Goal: Find specific page/section: Find specific page/section

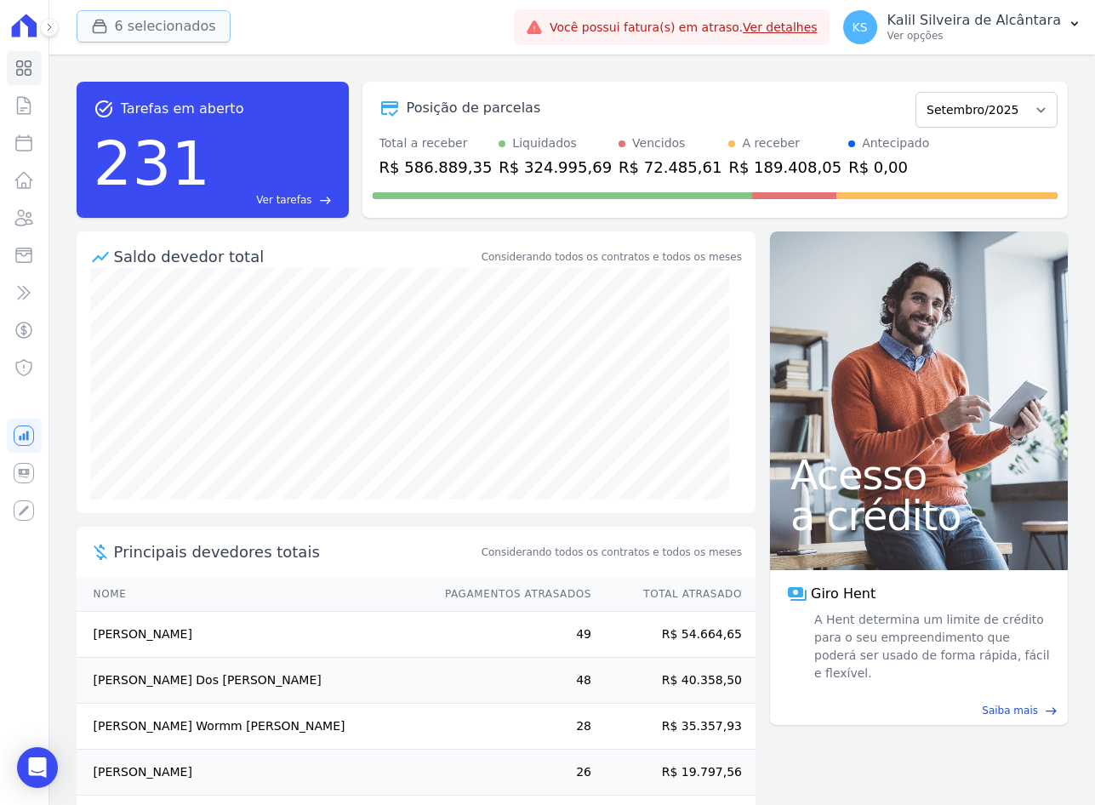
click at [117, 26] on button "6 selecionados" at bounding box center [154, 26] width 154 height 32
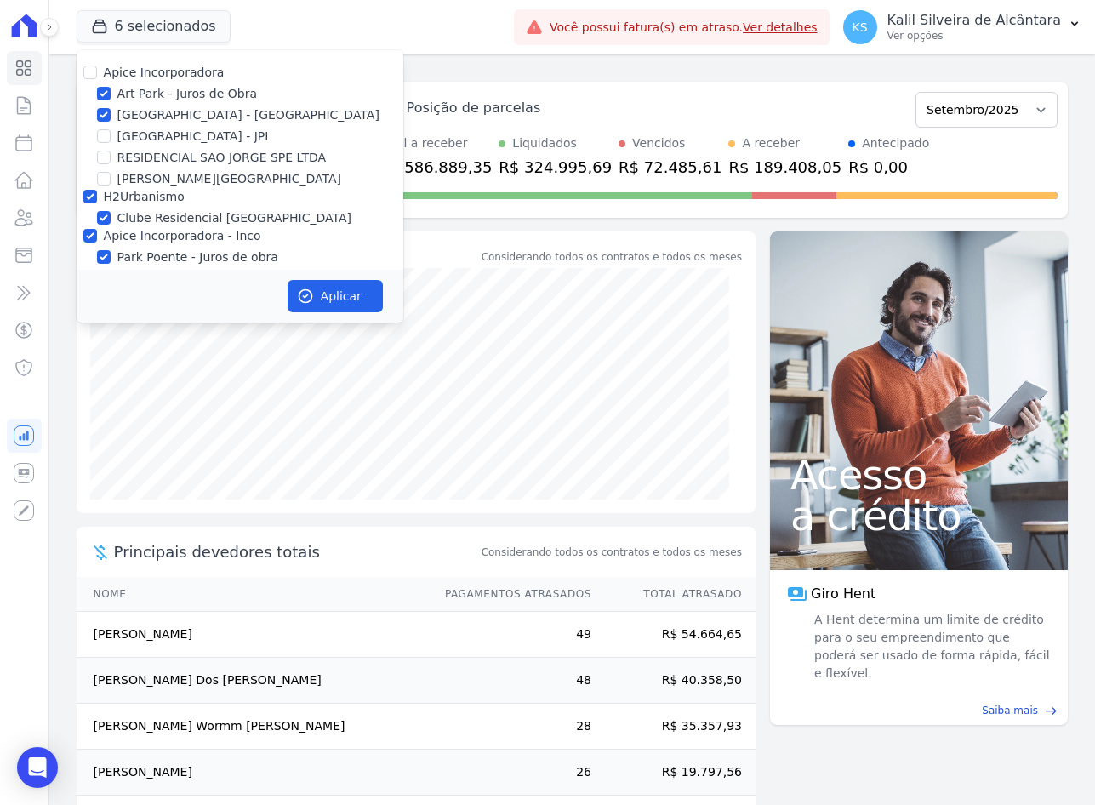
click at [89, 65] on div at bounding box center [90, 72] width 14 height 17
click at [92, 72] on input "Apice Incorporadora" at bounding box center [90, 72] width 14 height 14
checkbox input "true"
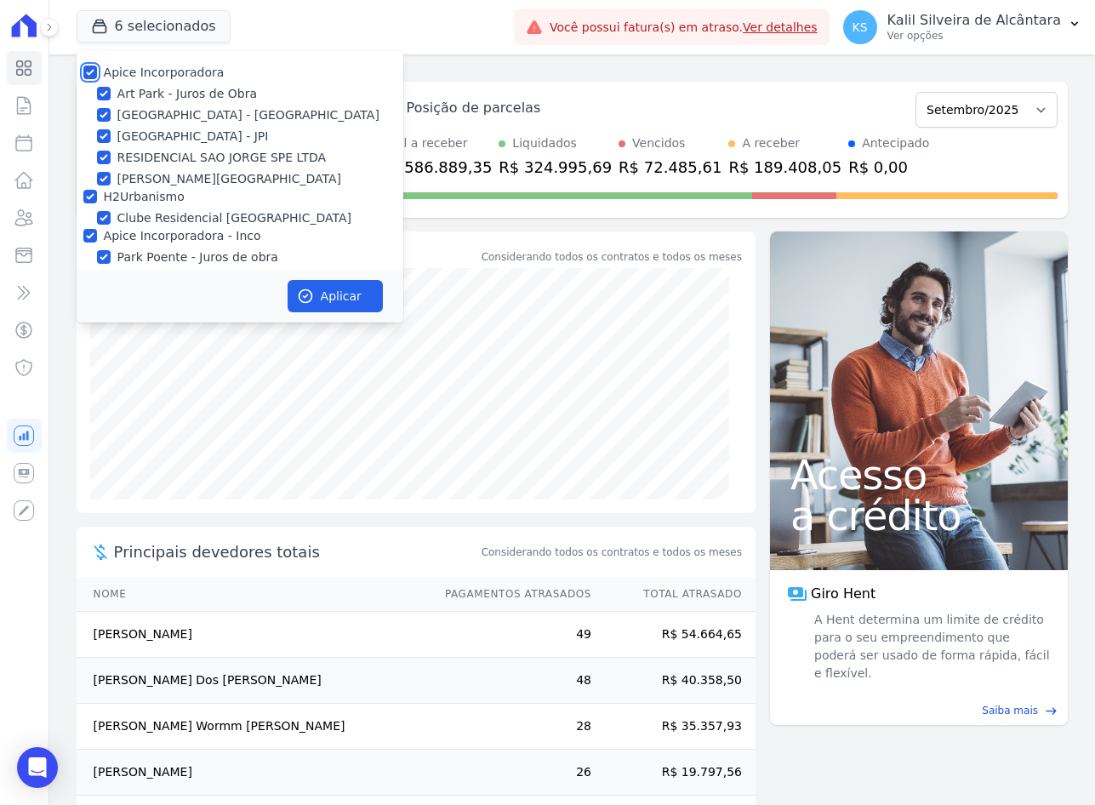
checkbox input "true"
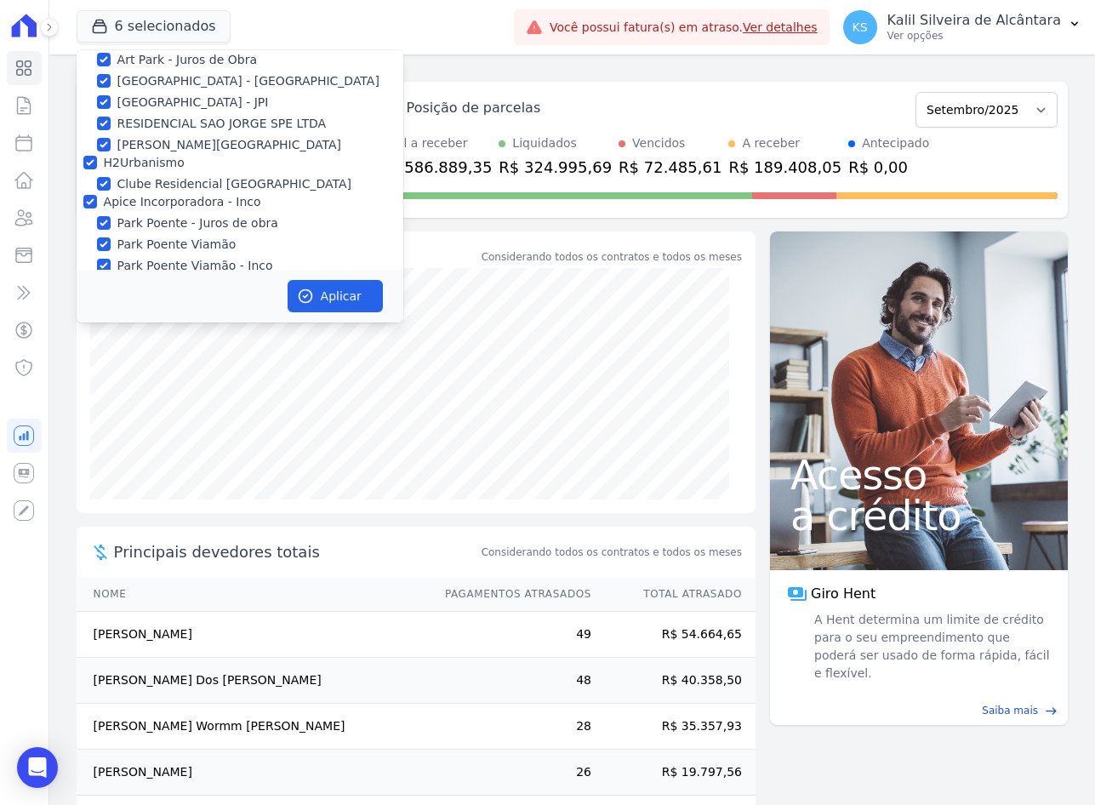
scroll to position [53, 0]
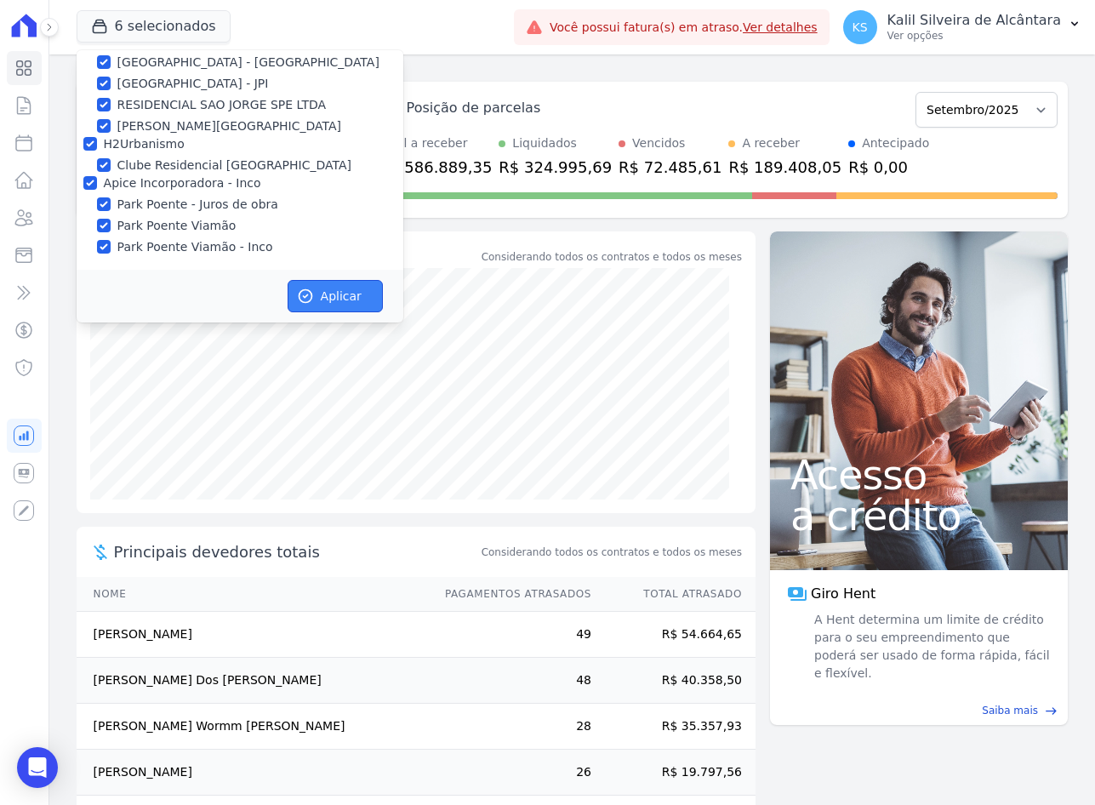
click at [327, 283] on button "Aplicar" at bounding box center [335, 296] width 95 height 32
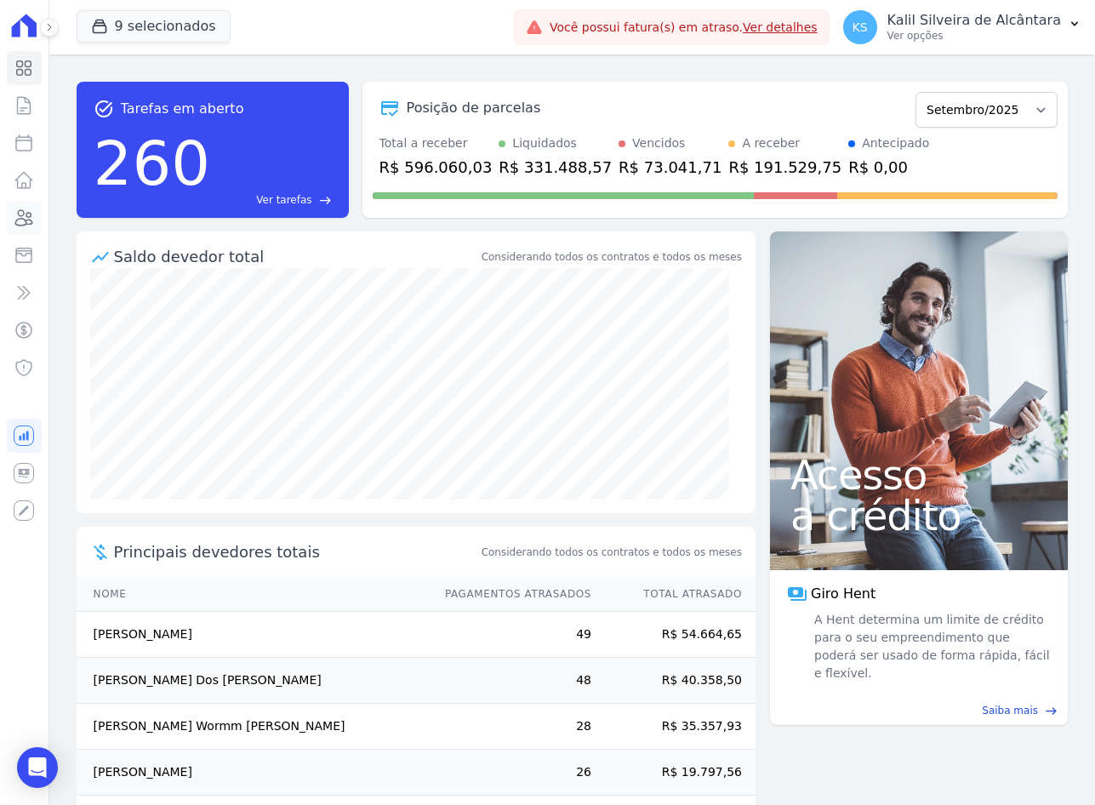
click at [33, 218] on icon at bounding box center [24, 218] width 20 height 20
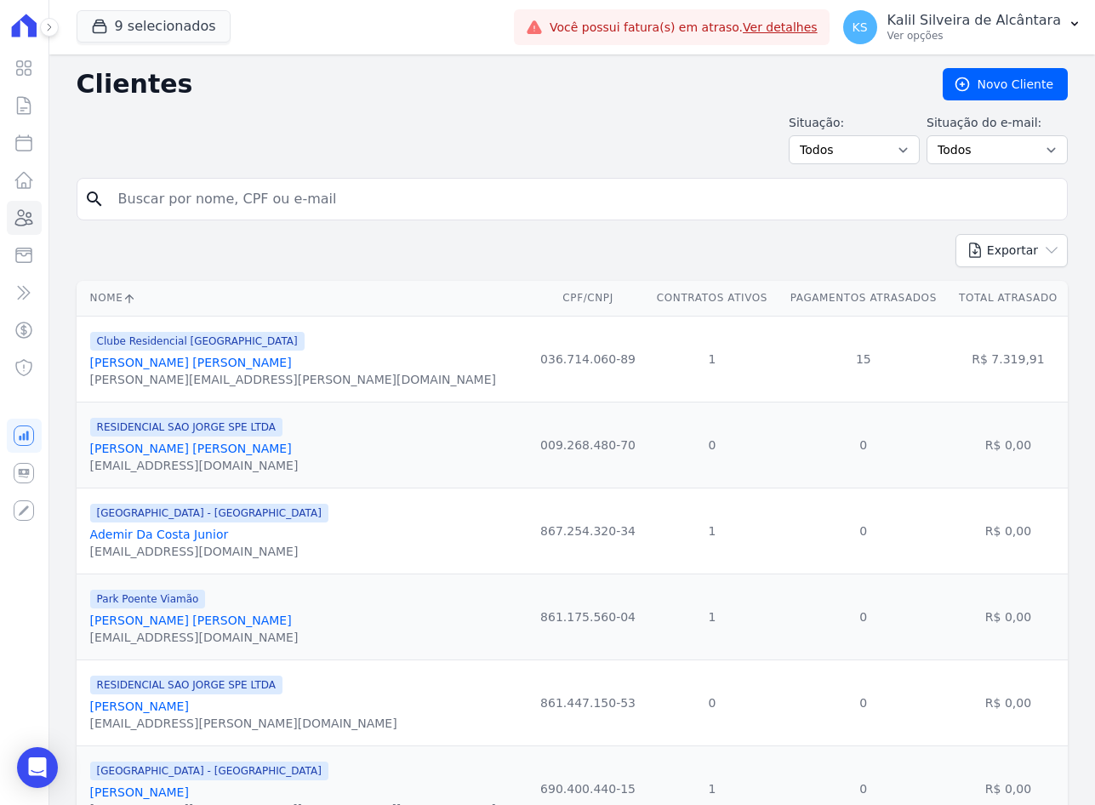
click at [242, 203] on input "search" at bounding box center [584, 199] width 952 height 34
type input "[PERSON_NAME]"
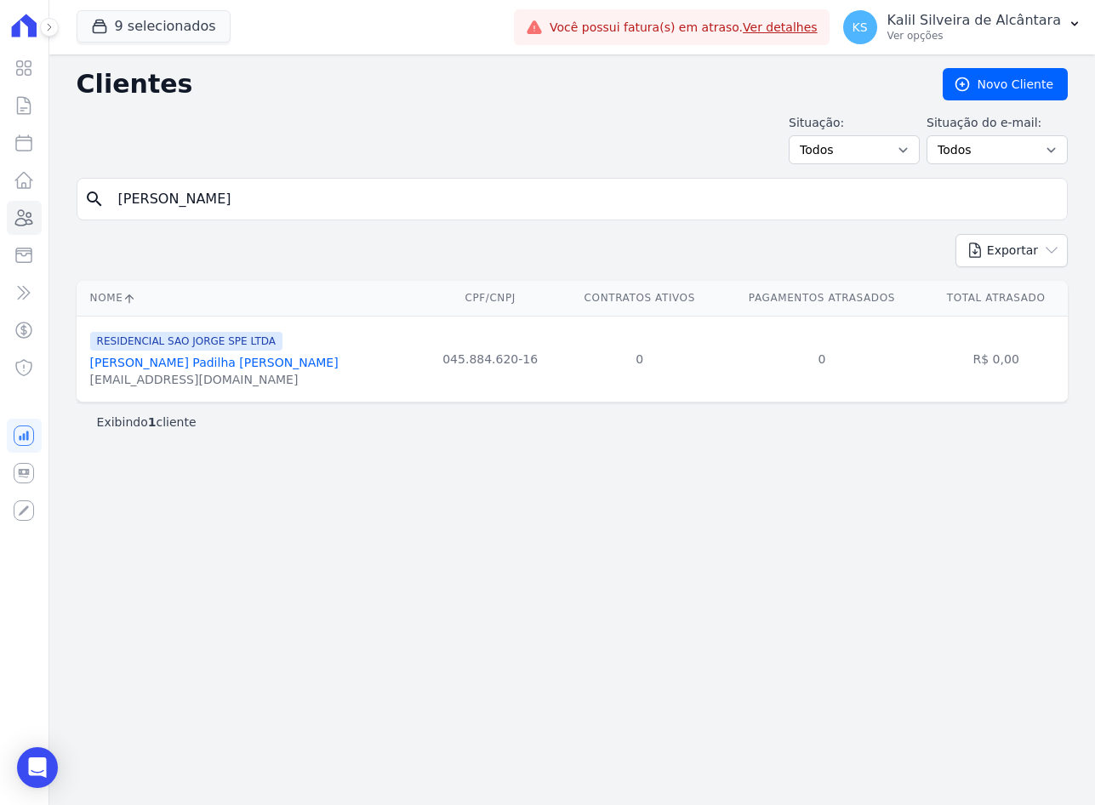
click at [208, 366] on link "[PERSON_NAME] Padilha [PERSON_NAME]" at bounding box center [214, 363] width 248 height 14
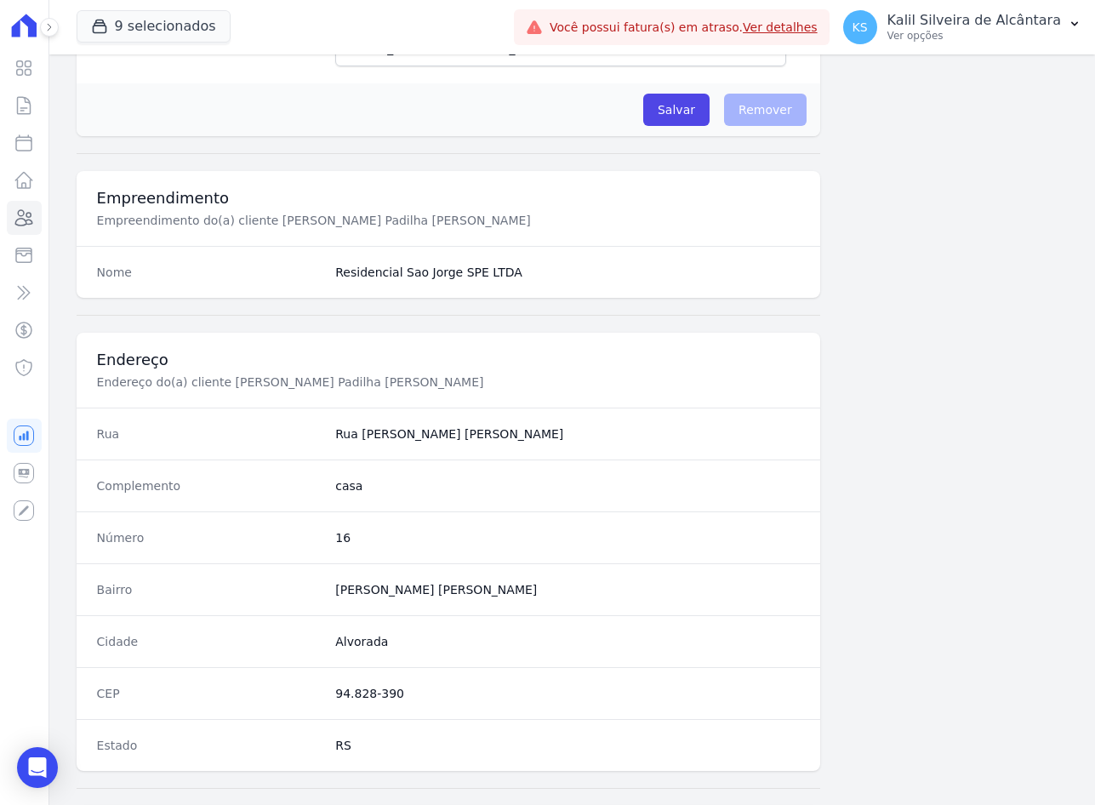
scroll to position [787, 0]
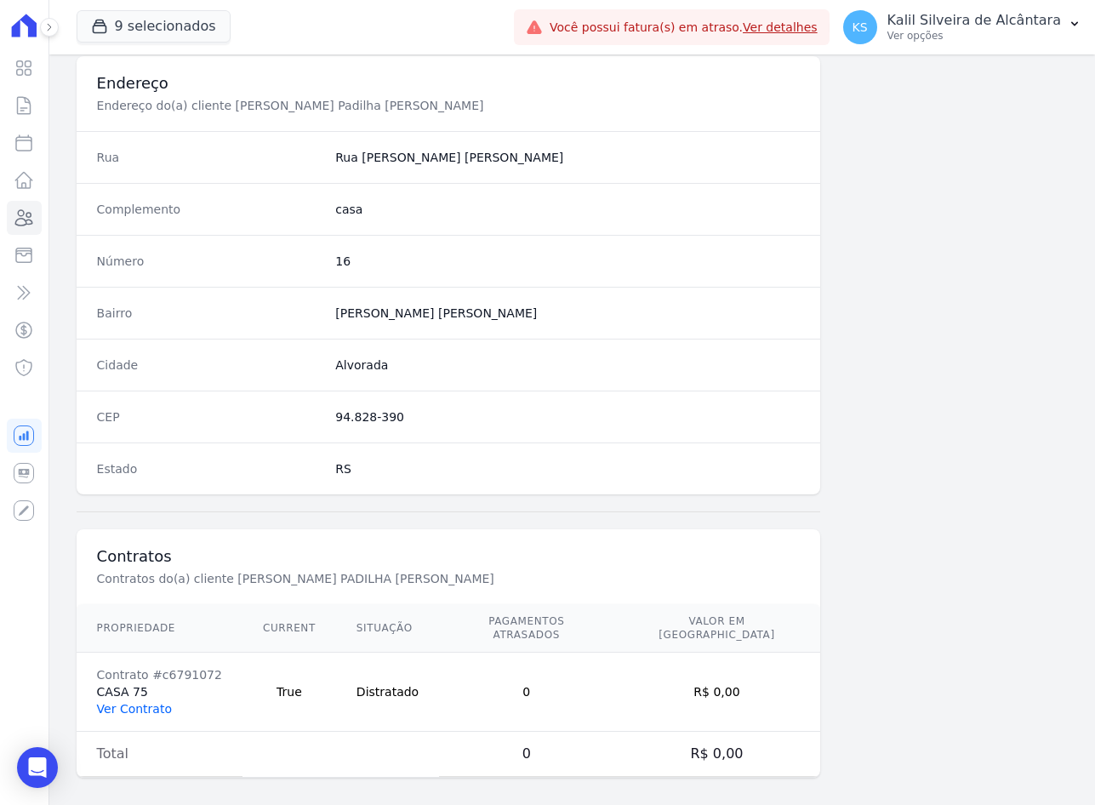
click at [133, 702] on link "Ver Contrato" at bounding box center [134, 709] width 75 height 14
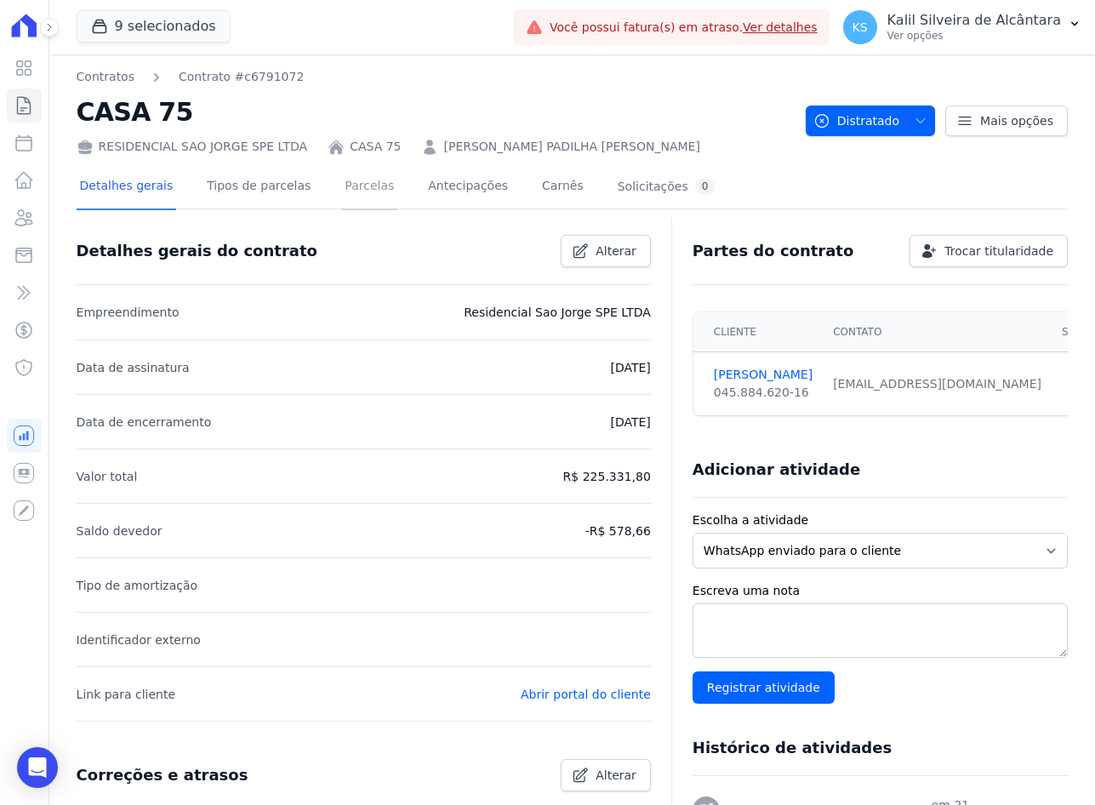
click at [341, 197] on link "Parcelas" at bounding box center [369, 187] width 56 height 45
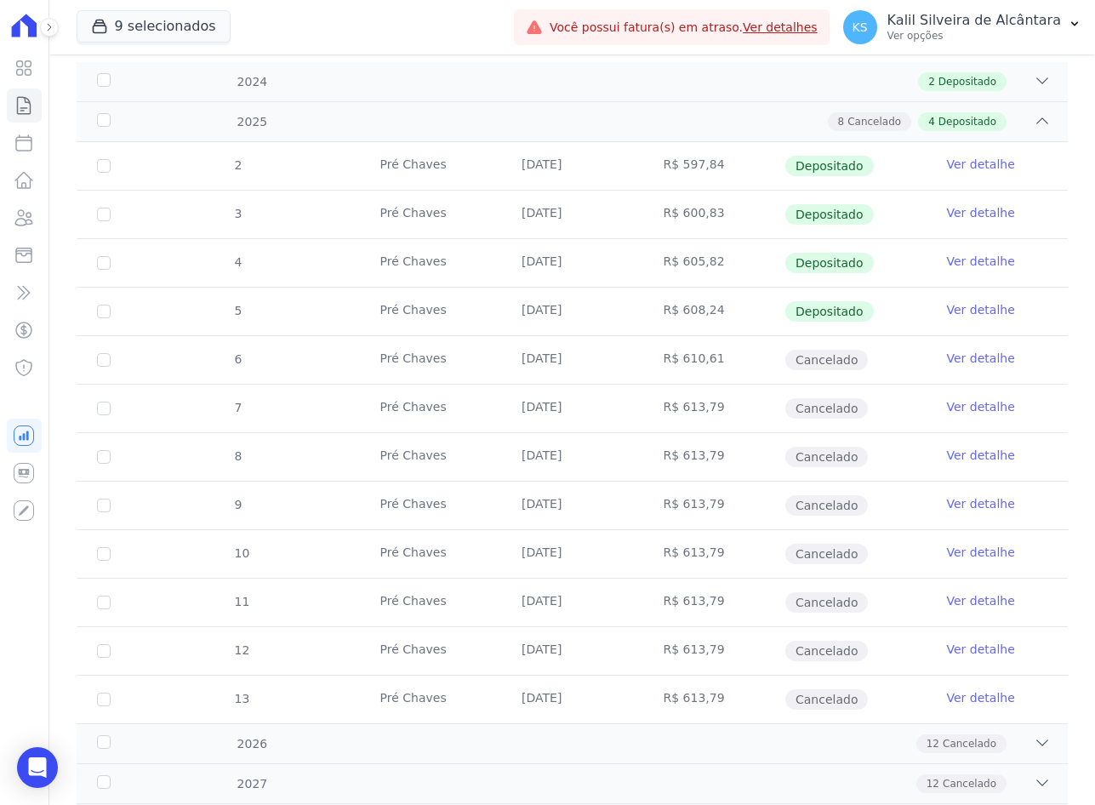
scroll to position [346, 0]
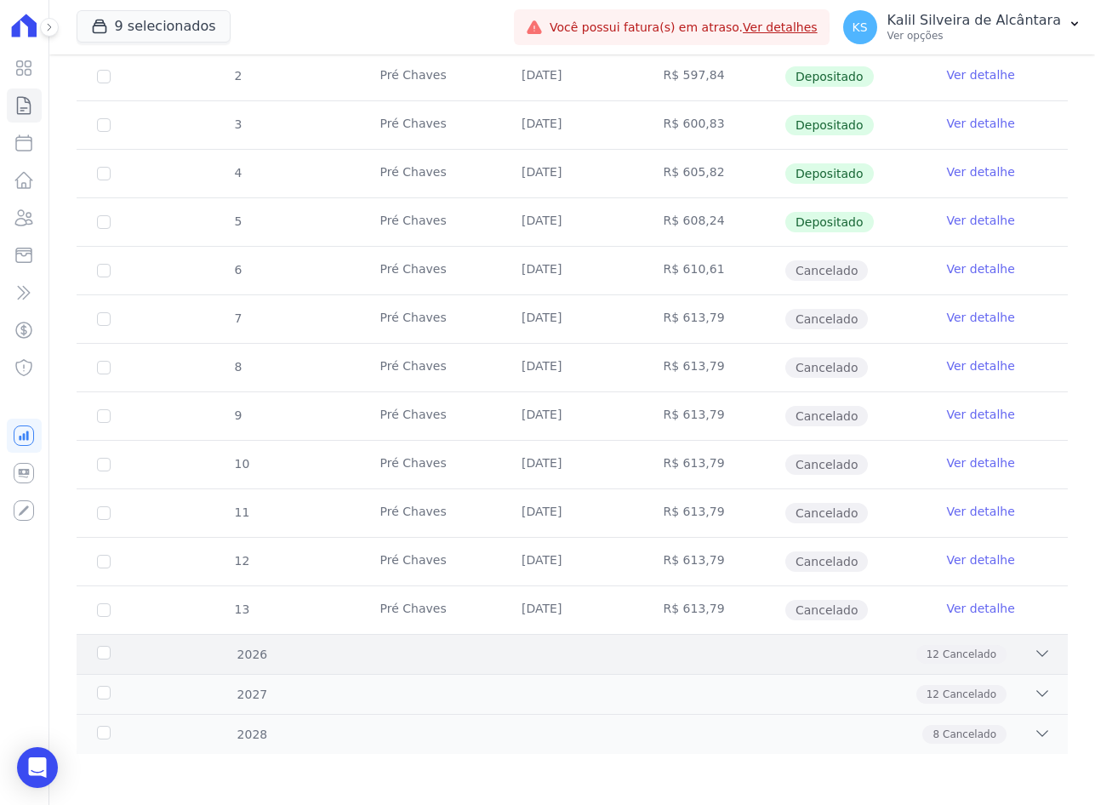
click at [943, 657] on span "Cancelado" at bounding box center [970, 653] width 54 height 15
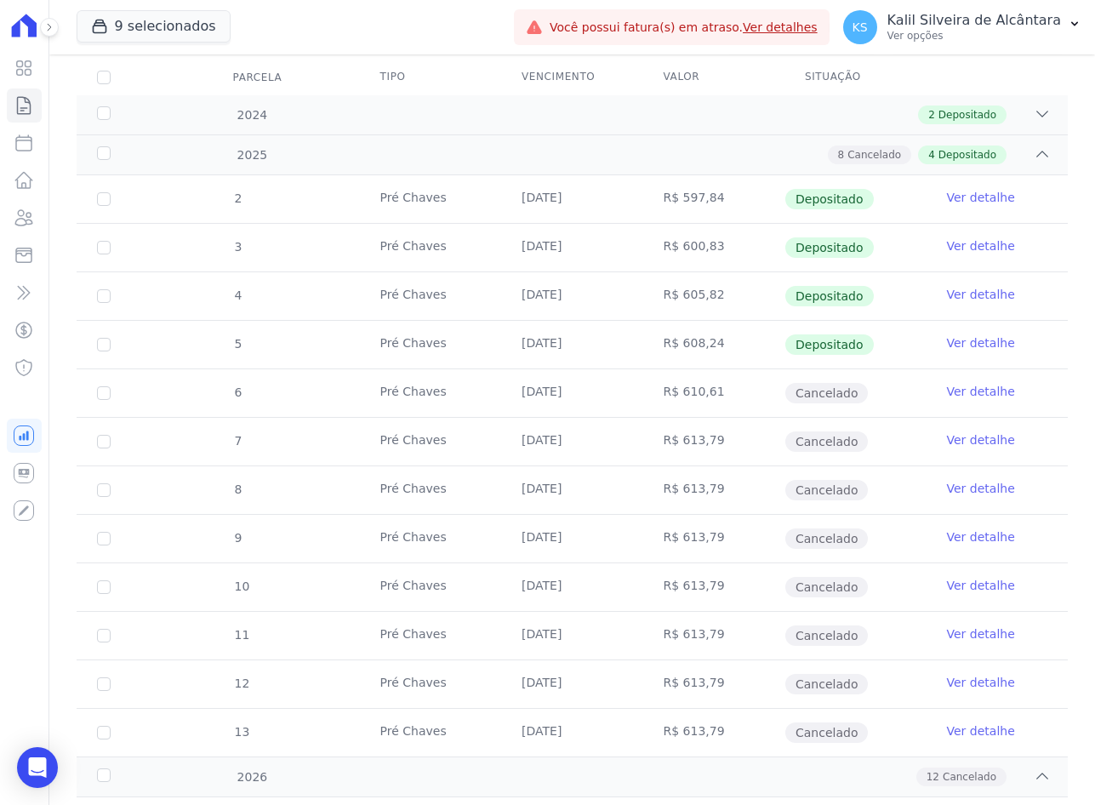
scroll to position [0, 0]
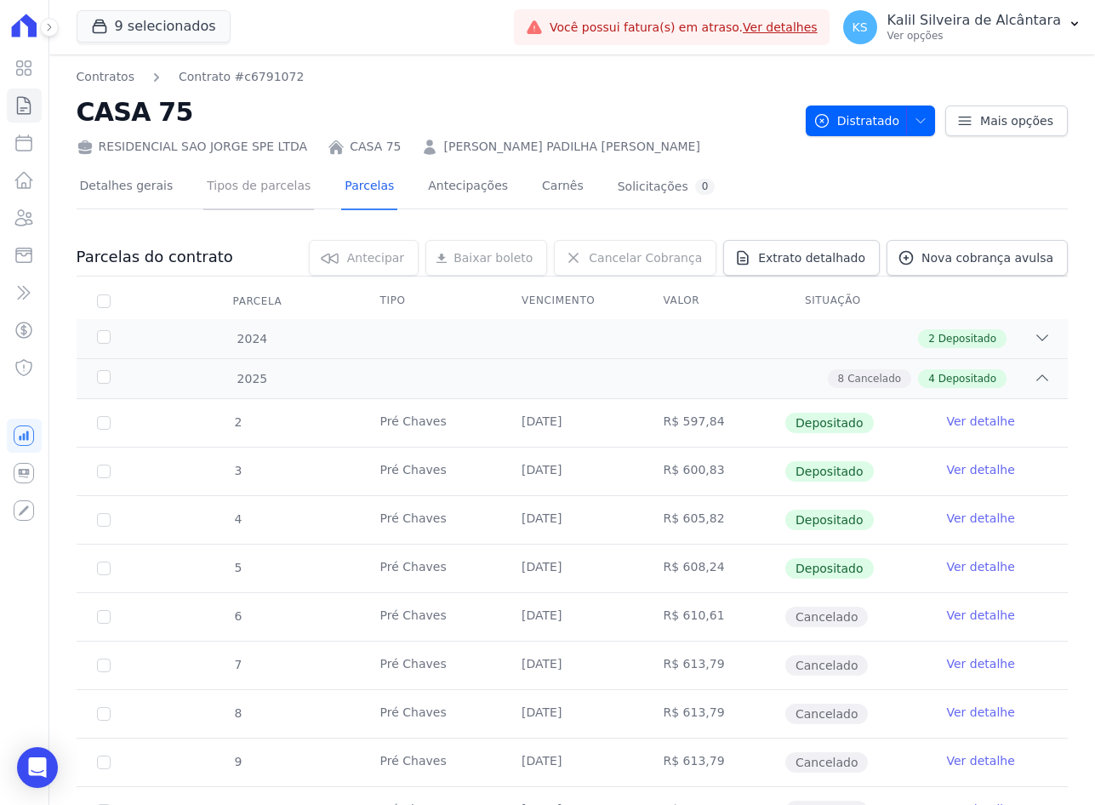
click at [291, 195] on link "Tipos de parcelas" at bounding box center [258, 187] width 111 height 45
